Goal: Check status: Check status

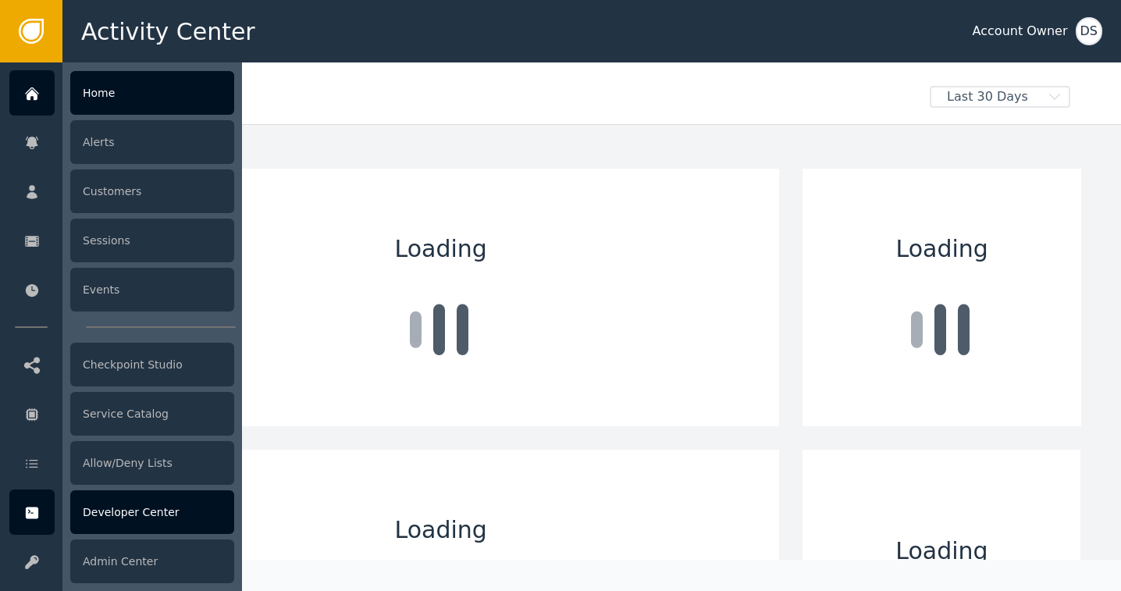
click at [124, 518] on div "Developer Center" at bounding box center [152, 512] width 164 height 44
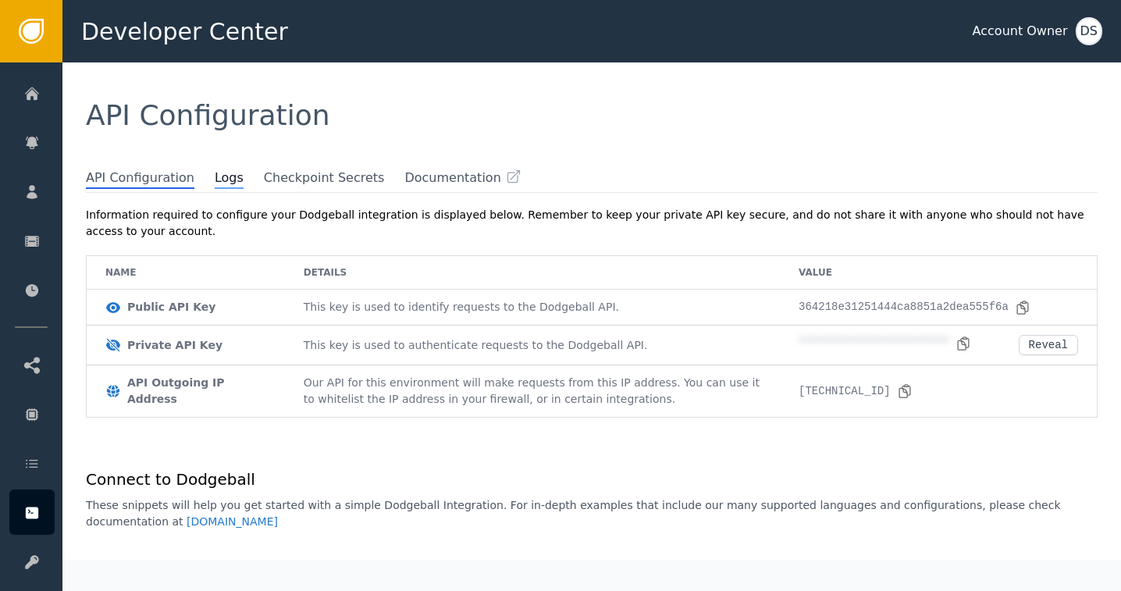
click at [215, 176] on span "Logs" at bounding box center [229, 179] width 29 height 20
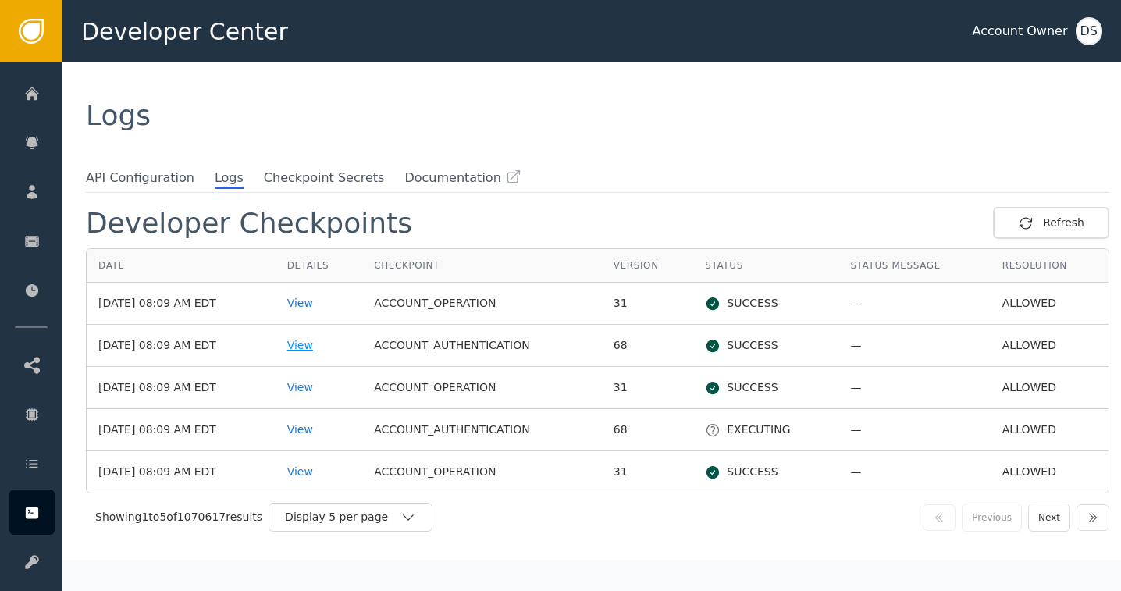
click at [313, 346] on div "View" at bounding box center [319, 345] width 64 height 16
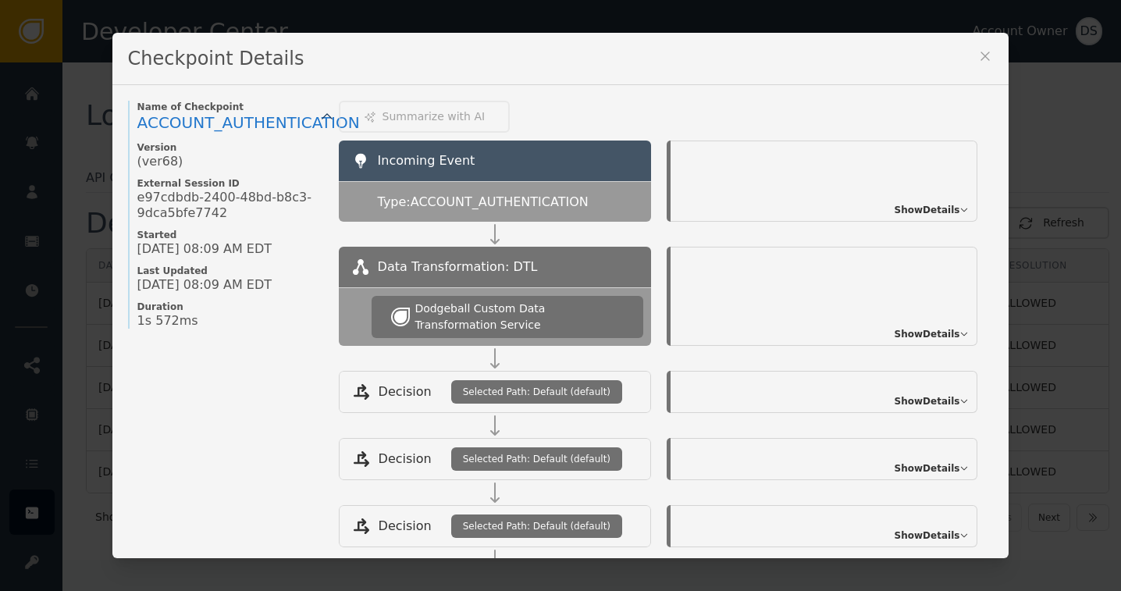
click at [978, 52] on icon at bounding box center [986, 56] width 16 height 16
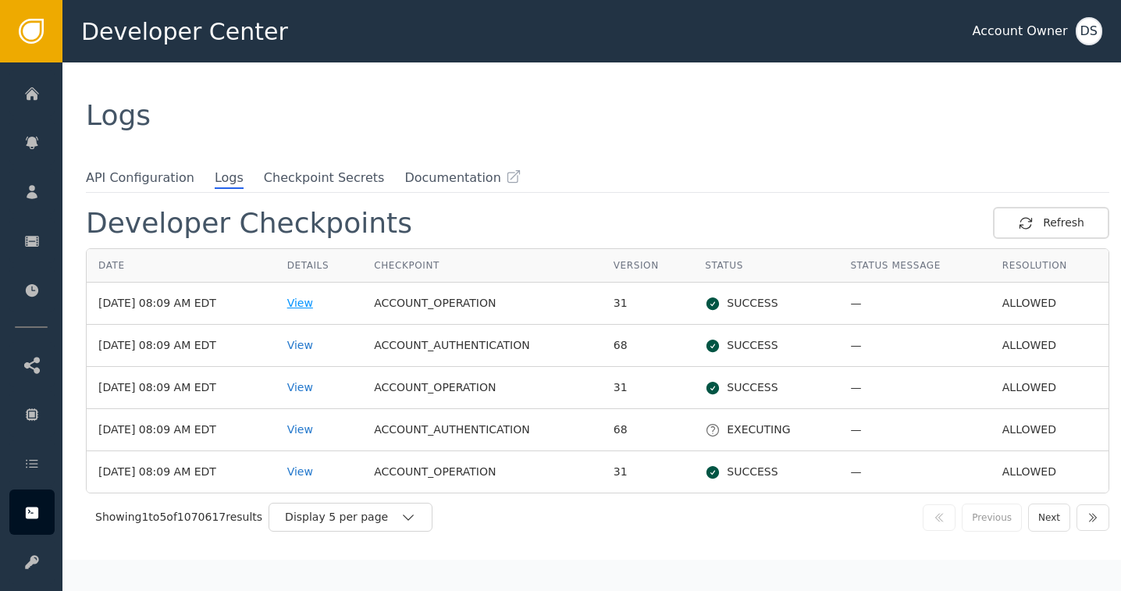
click at [308, 301] on div "View" at bounding box center [319, 303] width 64 height 16
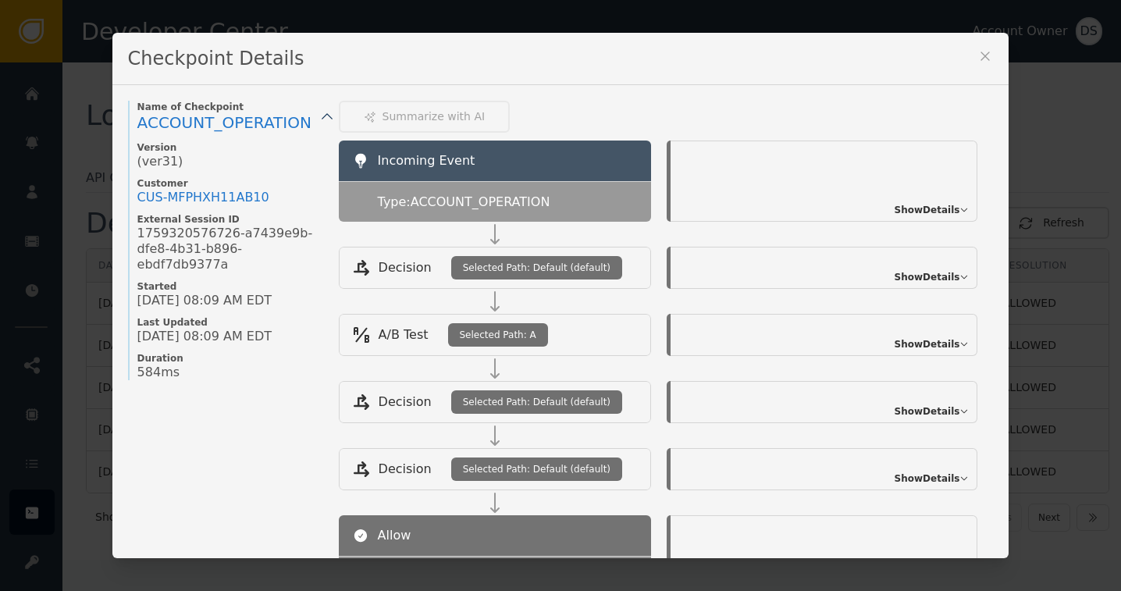
click at [978, 55] on icon at bounding box center [986, 56] width 16 height 16
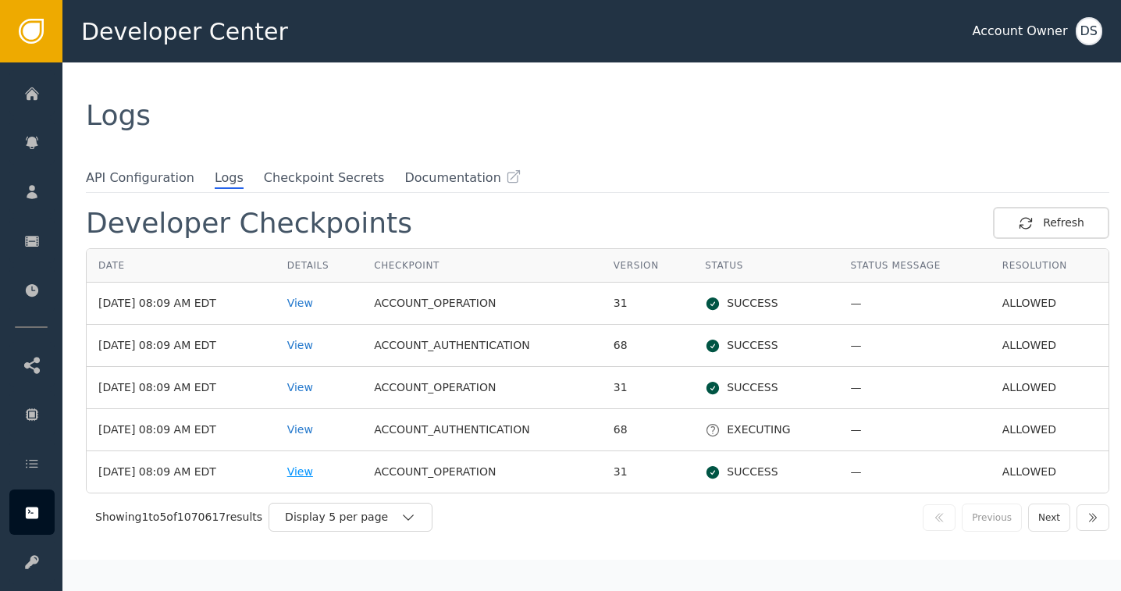
click at [318, 468] on div "View" at bounding box center [319, 472] width 64 height 16
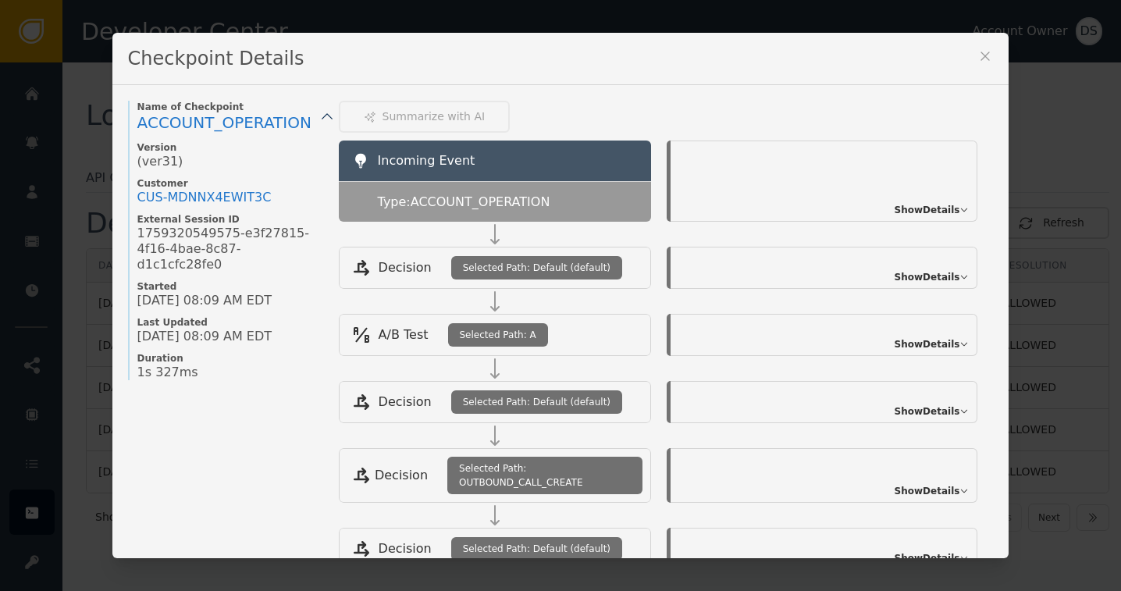
click at [978, 60] on icon at bounding box center [986, 56] width 16 height 16
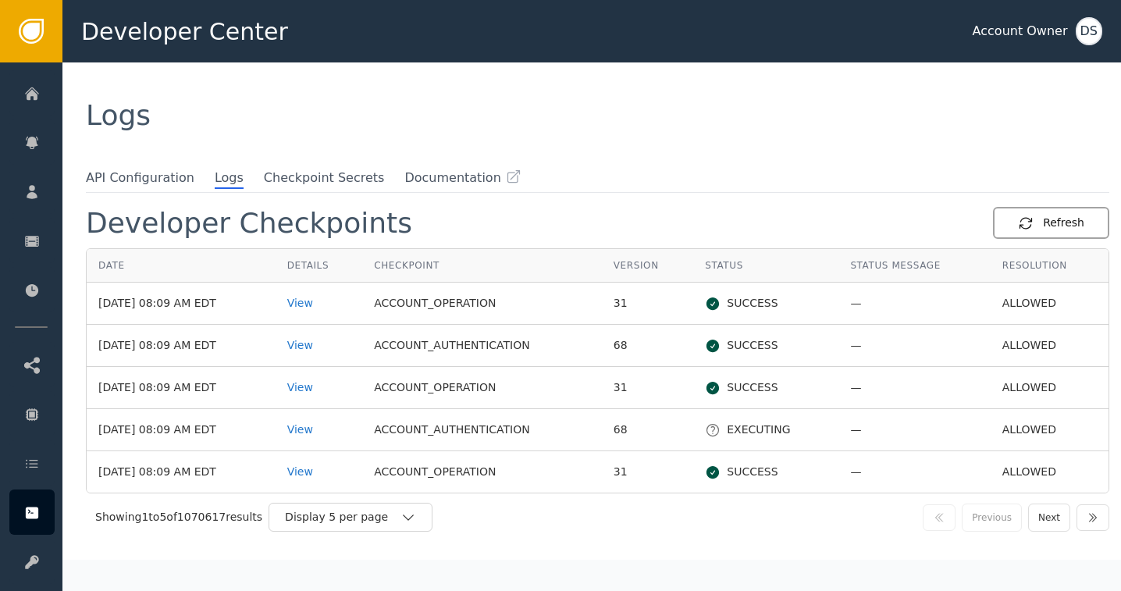
click at [1031, 219] on div "Refresh" at bounding box center [1051, 223] width 66 height 16
click at [314, 305] on div "View" at bounding box center [319, 303] width 64 height 16
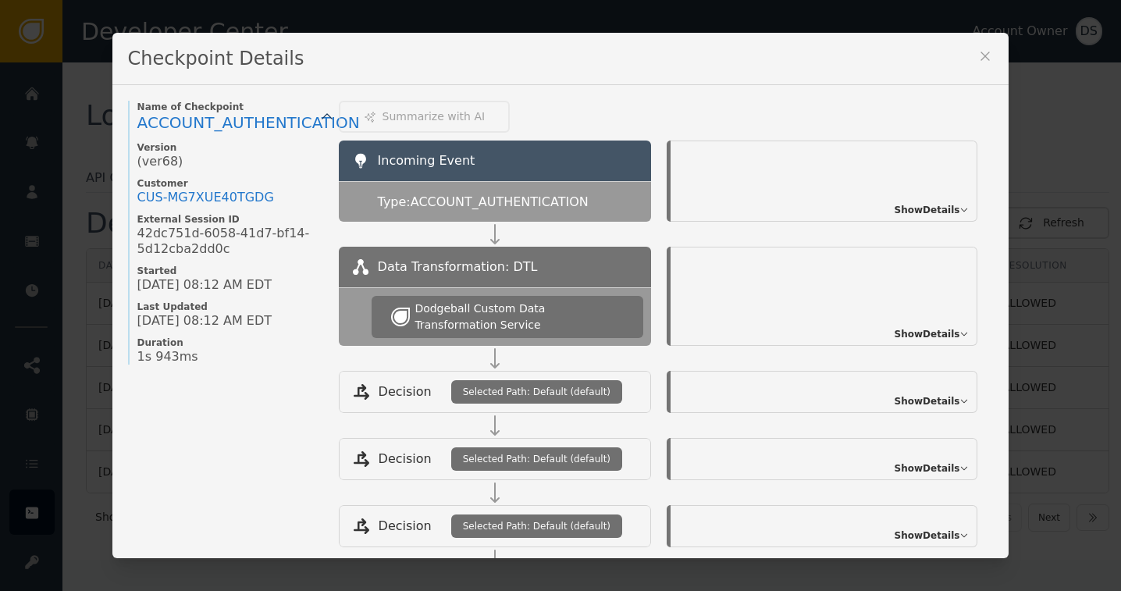
click at [984, 62] on icon at bounding box center [986, 56] width 16 height 16
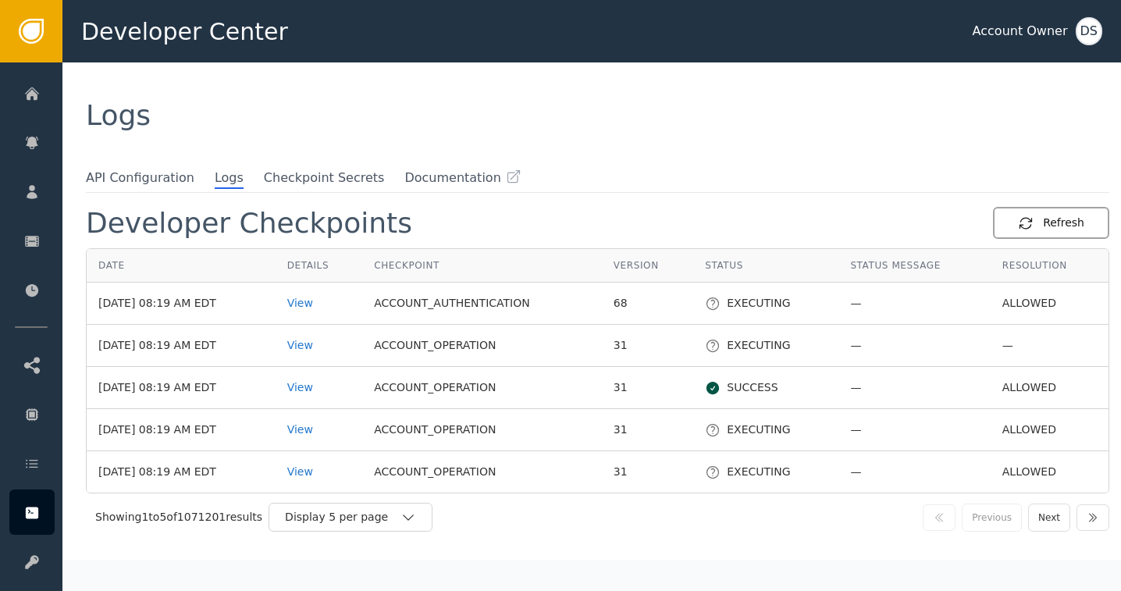
click at [1034, 226] on div "Refresh" at bounding box center [1051, 223] width 66 height 16
click at [309, 339] on div "View" at bounding box center [319, 345] width 64 height 16
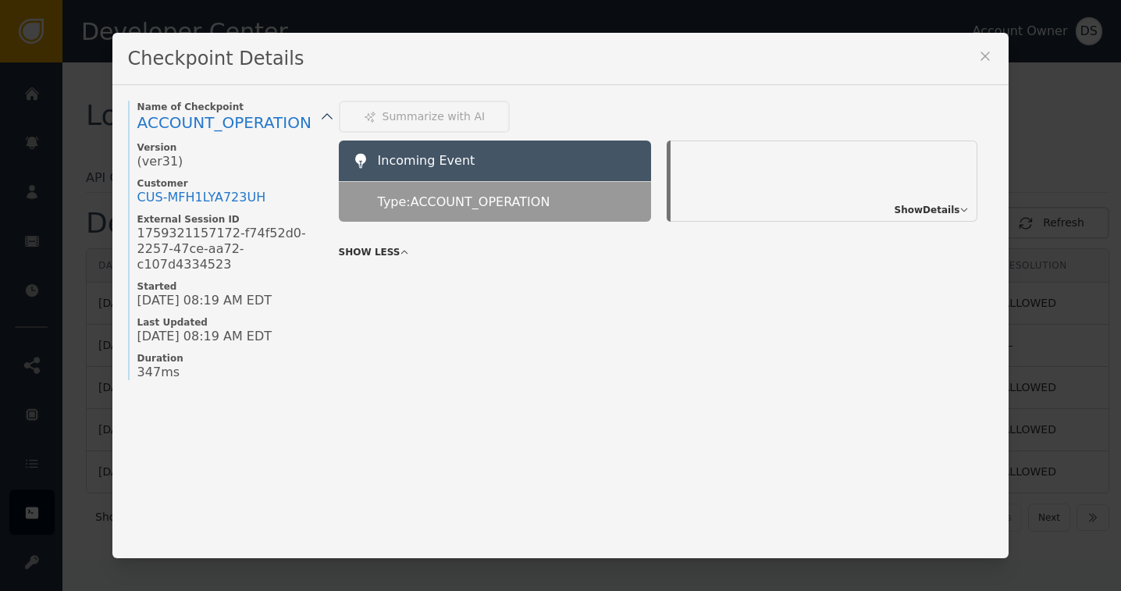
click at [983, 49] on icon at bounding box center [986, 56] width 16 height 16
